Goal: Task Accomplishment & Management: Complete application form

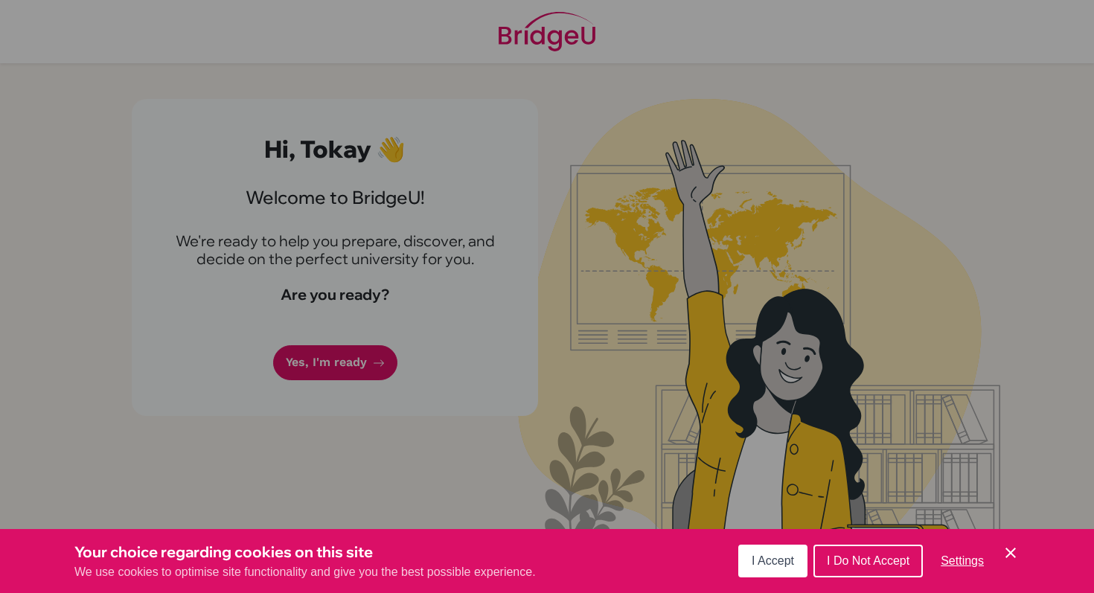
click at [892, 562] on span "I Do Not Accept" at bounding box center [868, 560] width 83 height 13
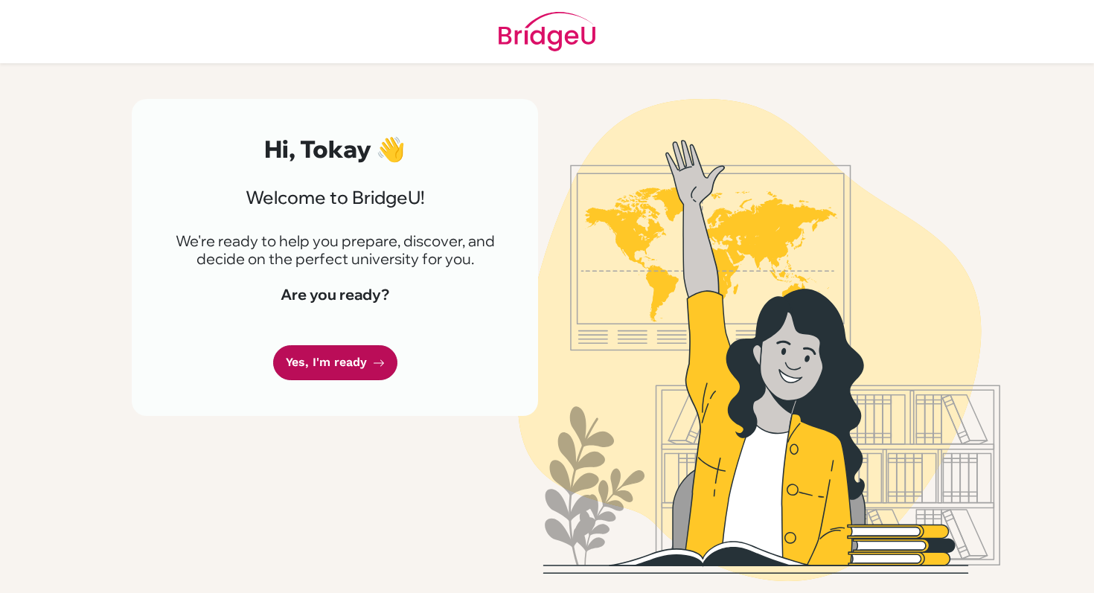
click at [335, 348] on link "Yes, I'm ready" at bounding box center [335, 362] width 124 height 35
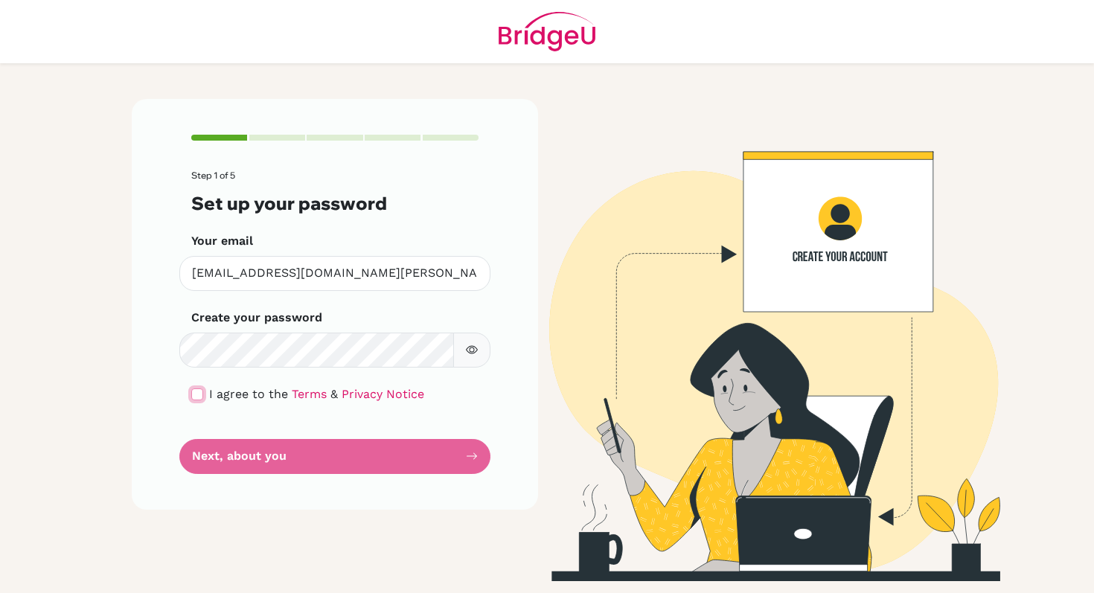
click at [199, 393] on input "checkbox" at bounding box center [197, 395] width 12 height 12
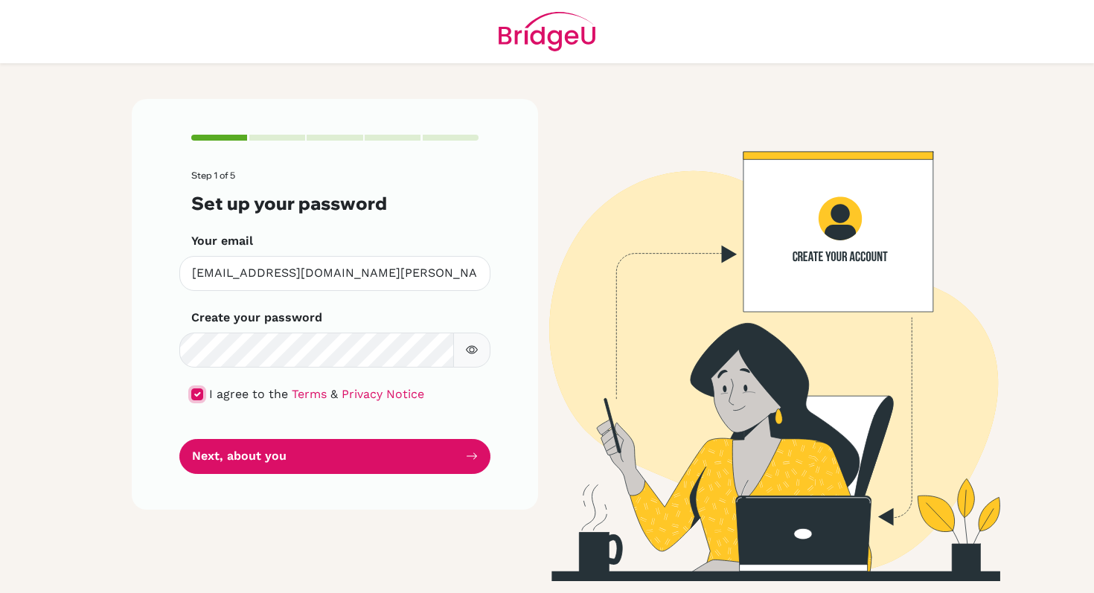
click at [199, 400] on input "checkbox" at bounding box center [197, 395] width 12 height 12
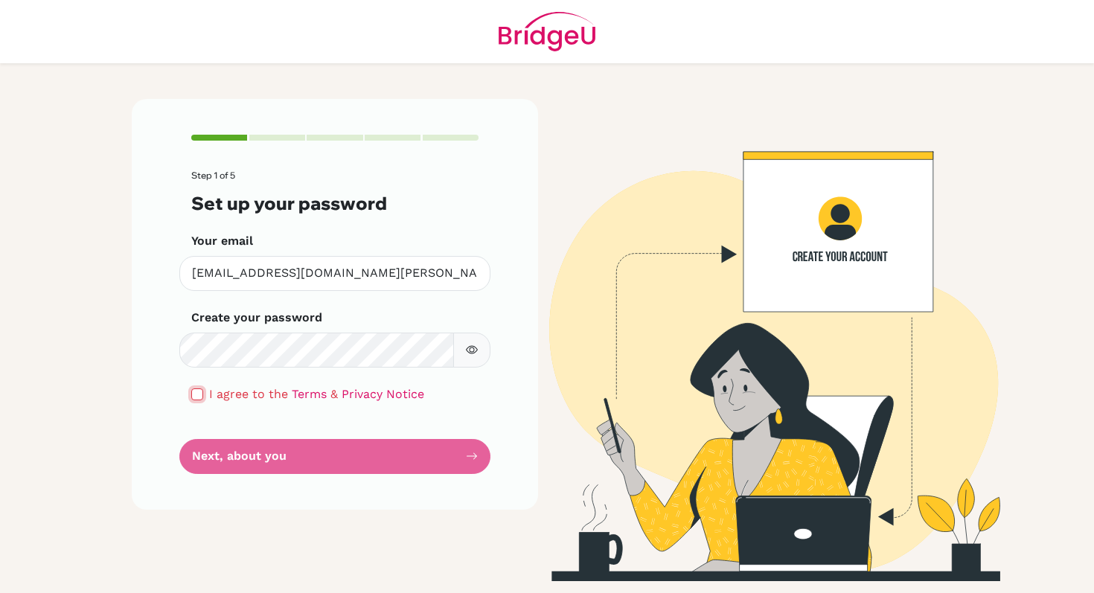
click at [199, 400] on input "checkbox" at bounding box center [197, 395] width 12 height 12
checkbox input "true"
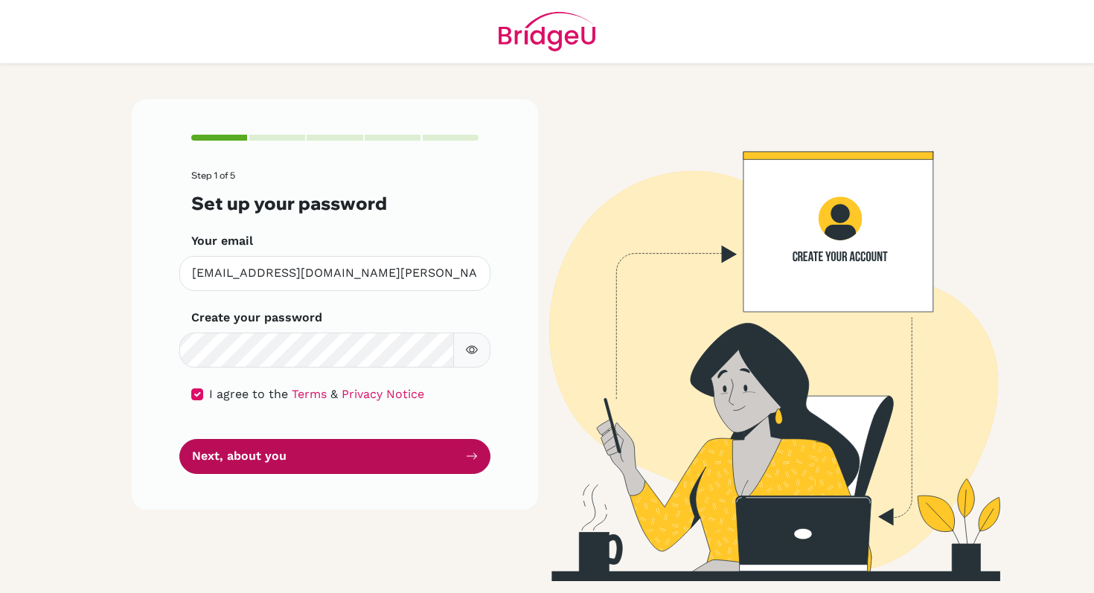
click at [273, 453] on button "Next, about you" at bounding box center [334, 456] width 311 height 35
click at [339, 457] on button "Next, about you" at bounding box center [334, 456] width 311 height 35
